Goal: Complete application form

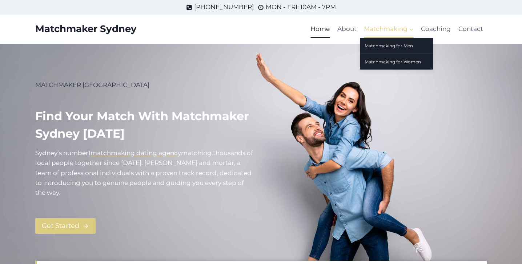
click at [387, 30] on span "Matchmaking Expand" at bounding box center [389, 29] width 50 height 10
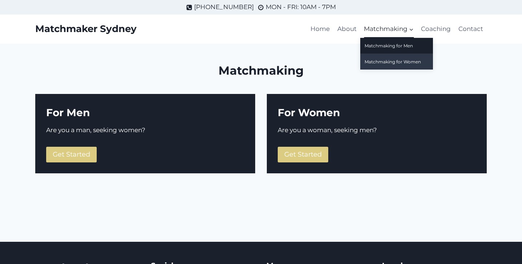
click at [386, 63] on link "Matchmaking for Women" at bounding box center [397, 62] width 73 height 16
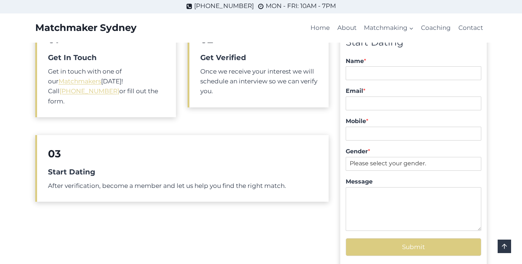
scroll to position [267, 0]
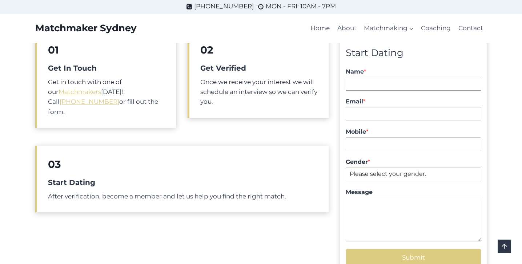
click at [378, 81] on input "Name *" at bounding box center [414, 84] width 136 height 14
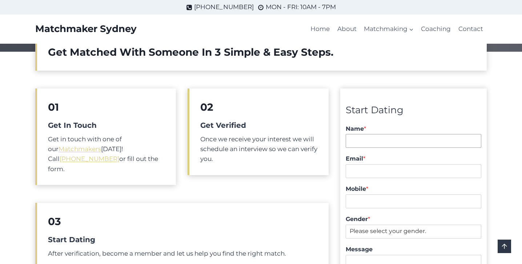
scroll to position [148, 0]
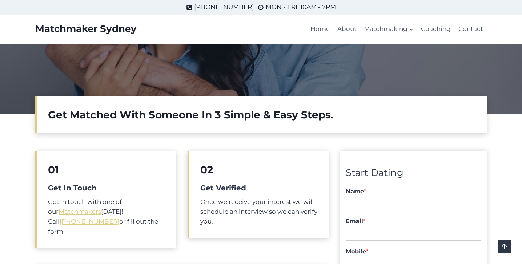
click at [361, 203] on input "Name *" at bounding box center [414, 203] width 136 height 14
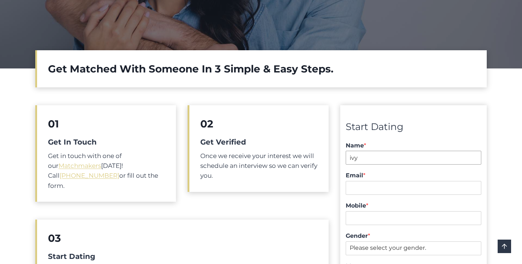
scroll to position [251, 0]
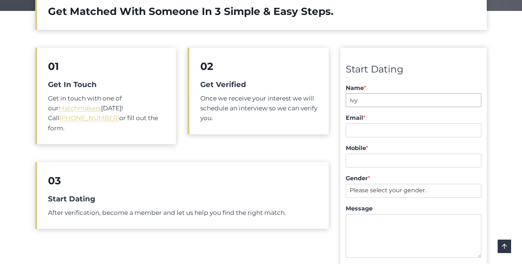
click at [370, 101] on input "ivy" at bounding box center [414, 100] width 136 height 14
type input "Eve"
click at [369, 127] on input "Email *" at bounding box center [414, 130] width 136 height 14
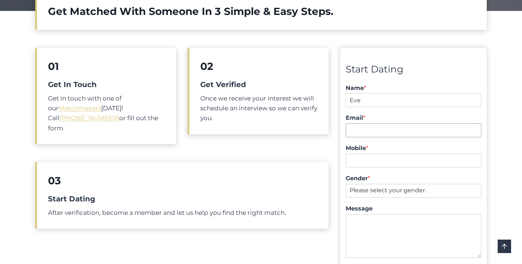
paste input "[EMAIL_ADDRESS][DOMAIN_NAME]"
type input "[EMAIL_ADDRESS][DOMAIN_NAME]"
click at [379, 162] on input "Mobile *" at bounding box center [414, 161] width 136 height 14
type input "0484584584"
click at [420, 188] on select "Please select your gender. [DEMOGRAPHIC_DATA] [DEMOGRAPHIC_DATA]" at bounding box center [414, 191] width 136 height 14
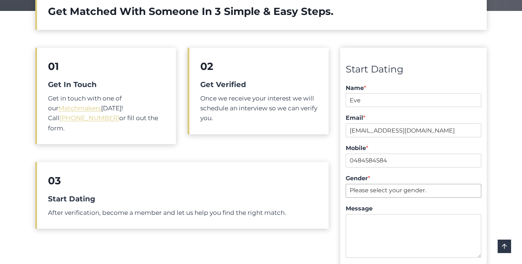
select select "[DEMOGRAPHIC_DATA]"
click at [346, 184] on select "Please select your gender. [DEMOGRAPHIC_DATA] [DEMOGRAPHIC_DATA]" at bounding box center [414, 191] width 136 height 14
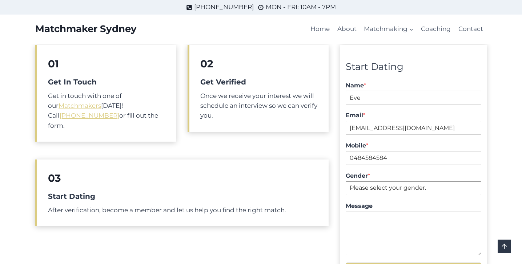
scroll to position [253, 0]
click at [368, 222] on textarea "Message" at bounding box center [414, 234] width 136 height 44
paste textarea "Hi! I’m looking to meet someone genuine who enjoys good conversation, laughter,…"
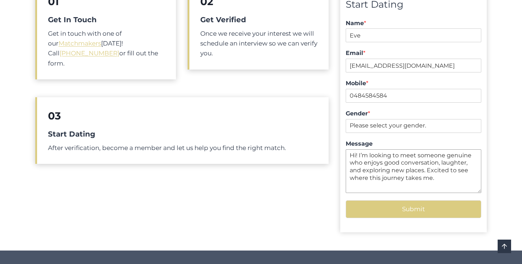
scroll to position [386, 0]
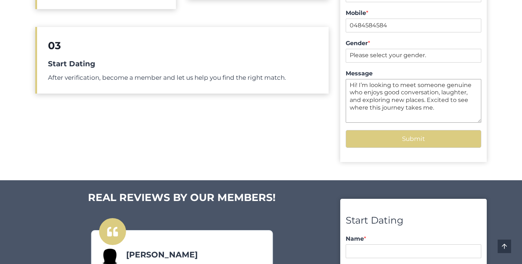
type textarea "Hi! I’m looking to meet someone genuine who enjoys good conversation, laughter,…"
drag, startPoint x: 418, startPoint y: 142, endPoint x: 418, endPoint y: 185, distance: 42.6
click at [418, 185] on div "Matchmaking For Women Are you tired of meeting all the wrong people online, do …" at bounding box center [261, 64] width 522 height 812
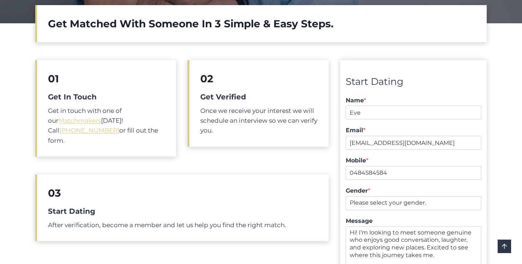
scroll to position [334, 0]
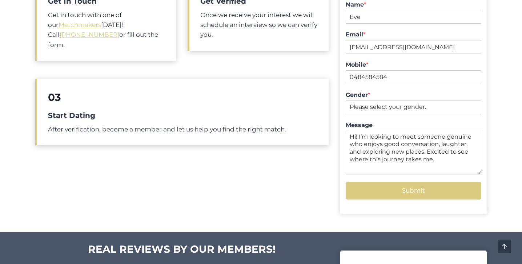
click at [413, 195] on button "Submit" at bounding box center [414, 191] width 136 height 18
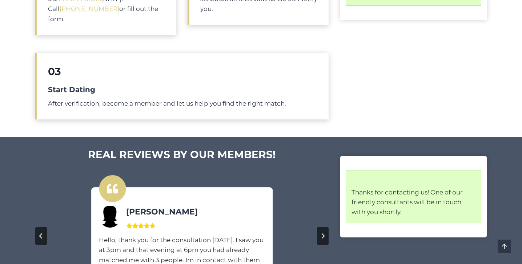
scroll to position [465, 0]
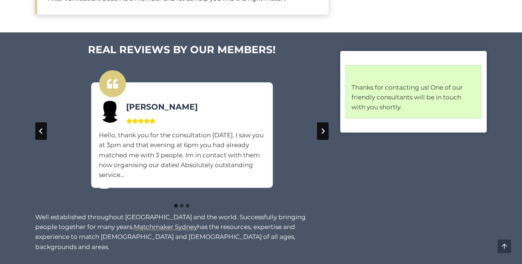
click at [326, 122] on button "Next slide" at bounding box center [323, 130] width 12 height 17
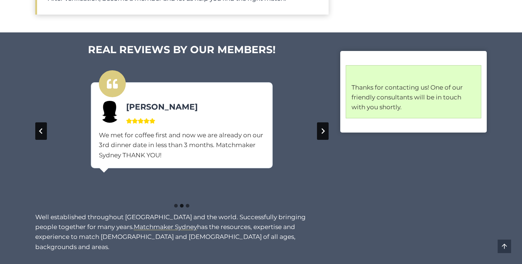
click at [326, 122] on button "Next slide" at bounding box center [323, 130] width 12 height 17
click at [326, 122] on button "Go to first slide" at bounding box center [323, 130] width 12 height 17
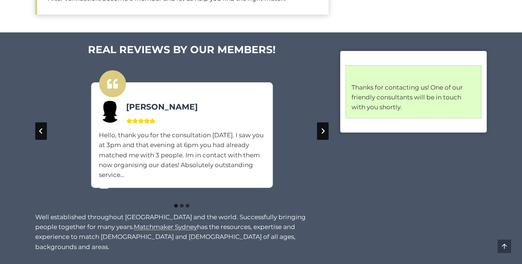
click at [326, 122] on button "Next slide" at bounding box center [323, 130] width 12 height 17
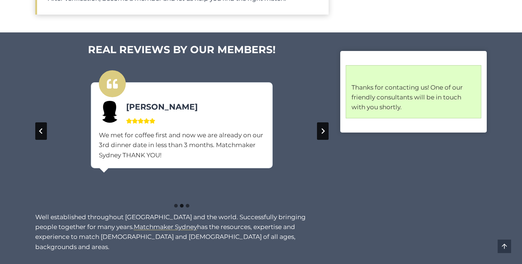
click at [326, 122] on button "Next slide" at bounding box center [323, 130] width 12 height 17
click at [326, 122] on button "Go to first slide" at bounding box center [323, 130] width 12 height 17
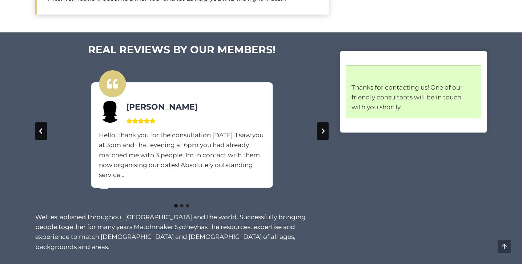
click at [326, 122] on button "Next slide" at bounding box center [323, 130] width 12 height 17
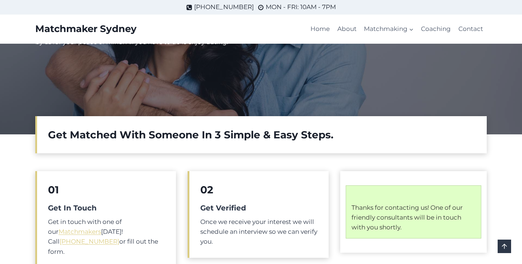
scroll to position [0, 0]
